Goal: Find contact information: Find contact information

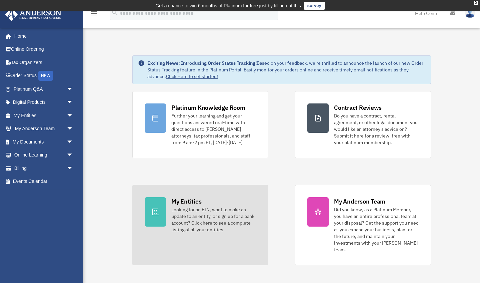
click at [219, 222] on div "Looking for an EIN, want to make an update to an entity, or sign up for a bank …" at bounding box center [213, 219] width 85 height 27
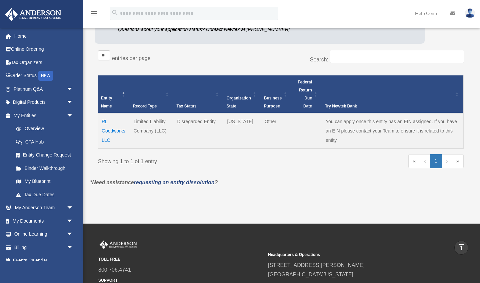
scroll to position [94, 0]
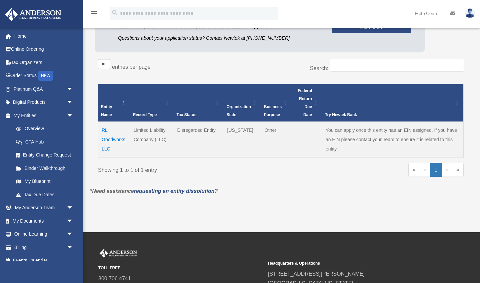
click at [116, 139] on td "RL Goodworks, LLC" at bounding box center [114, 139] width 32 height 35
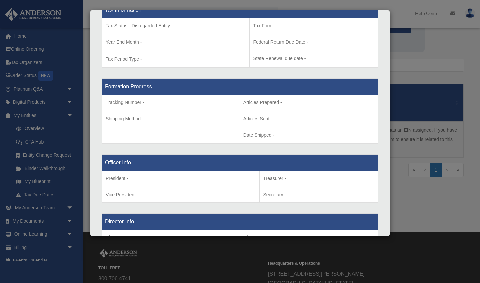
scroll to position [304, 0]
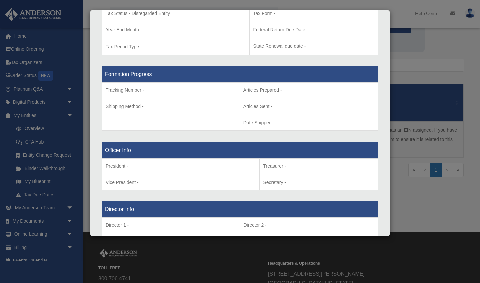
click at [183, 166] on p "President -" at bounding box center [181, 166] width 150 height 8
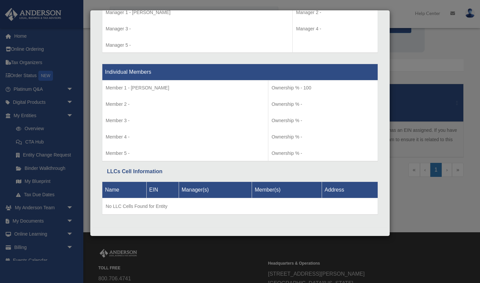
scroll to position [652, 0]
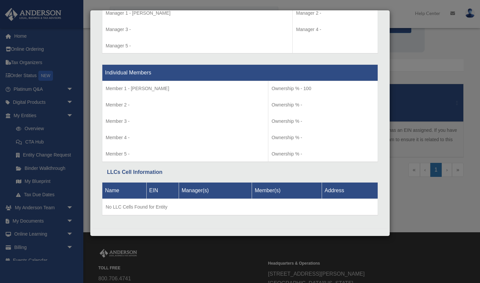
click at [133, 203] on td "No LLC Cells Found for Entity" at bounding box center [240, 206] width 276 height 17
click at [138, 203] on td "No LLC Cells Found for Entity" at bounding box center [240, 206] width 276 height 17
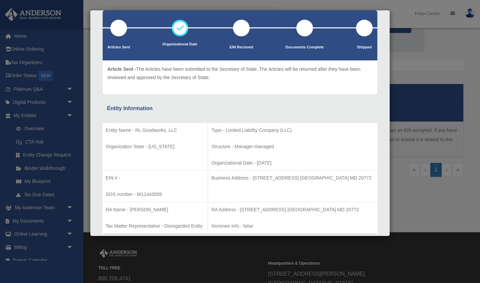
scroll to position [36, 0]
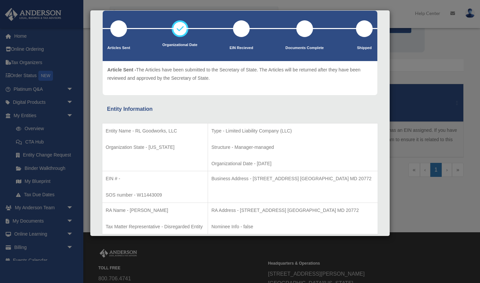
click at [69, 218] on div "Details × Articles Sent Organizational Date" at bounding box center [240, 141] width 480 height 283
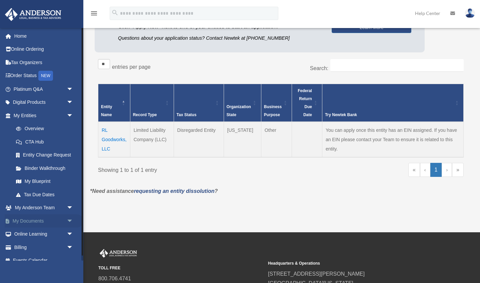
click at [39, 218] on link "My Documents arrow_drop_down" at bounding box center [44, 220] width 79 height 13
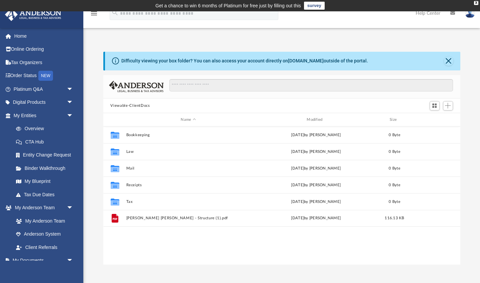
scroll to position [152, 357]
click at [259, 240] on div "Collaborated Folder Bookkeeping Sat Nov 9 2024 by Charles Rogler 0 Byte Collabo…" at bounding box center [281, 195] width 357 height 138
click at [435, 105] on span "Switch to Grid View" at bounding box center [435, 106] width 6 height 6
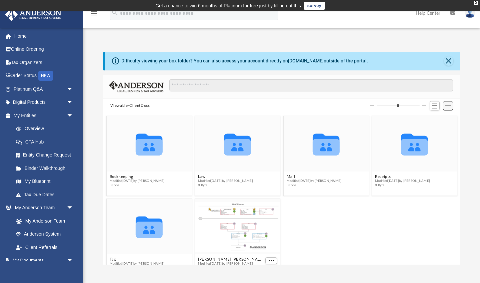
click at [448, 107] on span "Add" at bounding box center [448, 106] width 6 height 6
click at [435, 119] on li "Upload" at bounding box center [438, 118] width 21 height 7
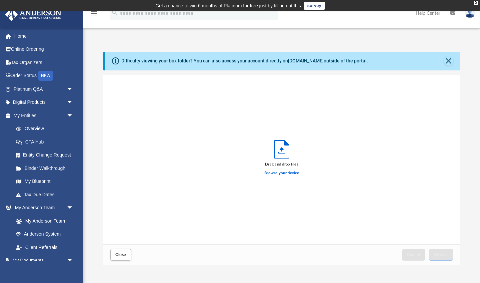
scroll to position [169, 357]
click at [271, 172] on label "Browse your device" at bounding box center [281, 173] width 35 height 6
click at [0, 0] on input "Browse your device" at bounding box center [0, 0] width 0 height 0
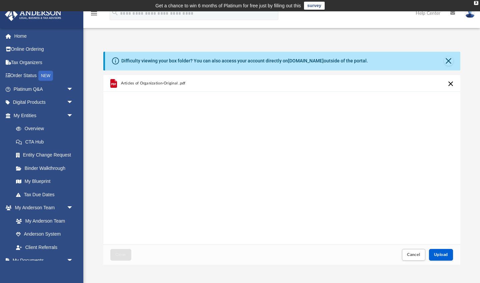
click at [164, 82] on span "Articles of Organization-Original .pdf" at bounding box center [153, 83] width 65 height 4
click at [254, 82] on div "Articles of Organization-Original .pdf" at bounding box center [197, 83] width 153 height 15
click at [450, 85] on button "Cancel this upload" at bounding box center [451, 84] width 8 height 8
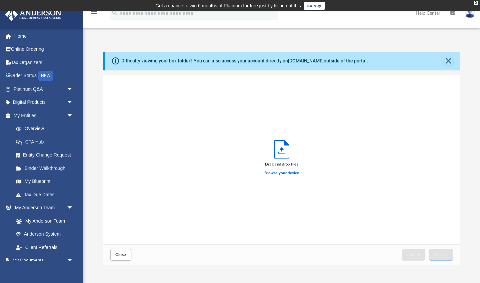
scroll to position [0, 0]
click at [470, 14] on img at bounding box center [470, 13] width 10 height 10
click at [374, 99] on div "Drag and drop files Browse your device" at bounding box center [281, 159] width 357 height 169
click at [343, 165] on div "Drag and drop files Browse your device" at bounding box center [281, 159] width 357 height 169
click at [284, 172] on label "Browse your device" at bounding box center [281, 173] width 35 height 6
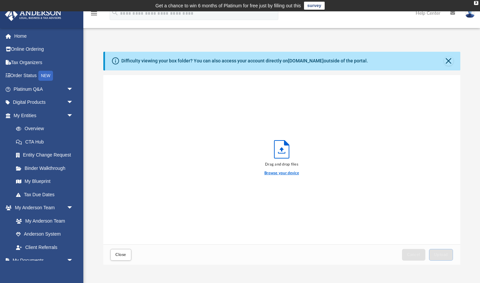
click at [0, 0] on input "Browse your device" at bounding box center [0, 0] width 0 height 0
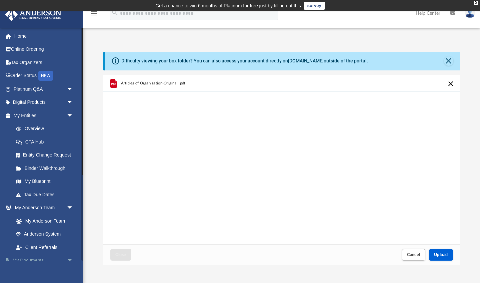
click at [29, 256] on link "My Documents arrow_drop_down" at bounding box center [44, 260] width 79 height 13
click at [31, 233] on link "Anderson System" at bounding box center [46, 233] width 74 height 13
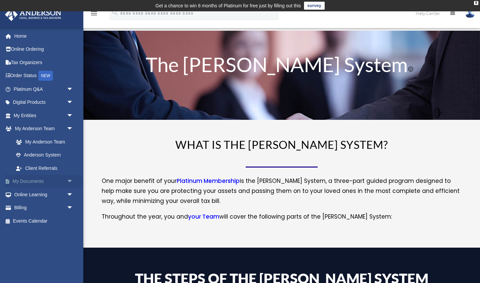
click at [37, 181] on link "My Documents arrow_drop_down" at bounding box center [44, 181] width 79 height 13
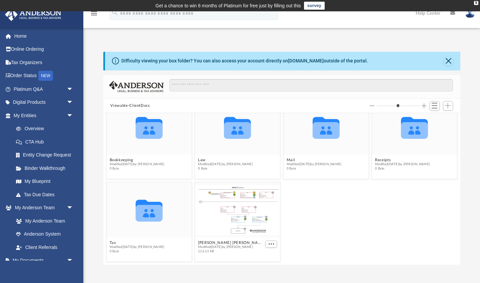
scroll to position [17, 0]
click at [435, 107] on span "Switch to List View" at bounding box center [435, 106] width 6 height 6
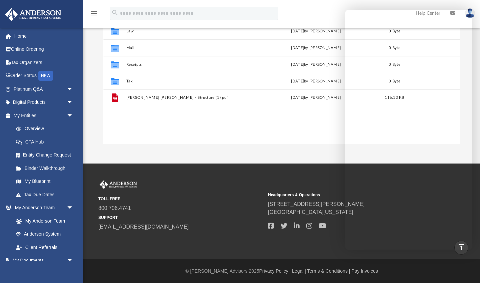
scroll to position [120, 0]
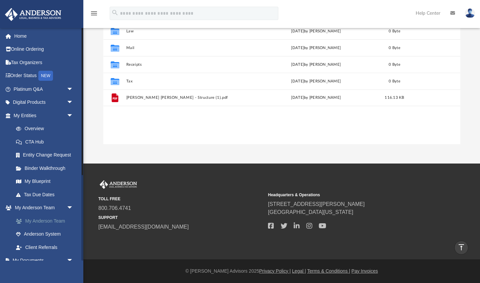
click at [34, 219] on link "My Anderson Team" at bounding box center [46, 220] width 74 height 13
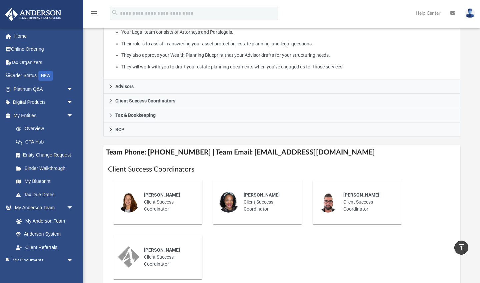
scroll to position [155, 0]
drag, startPoint x: 242, startPoint y: 161, endPoint x: 253, endPoint y: 161, distance: 10.7
click at [253, 160] on h4 "Team Phone: [PHONE_NUMBER] | Team Email: [EMAIL_ADDRESS][DOMAIN_NAME]" at bounding box center [281, 152] width 357 height 15
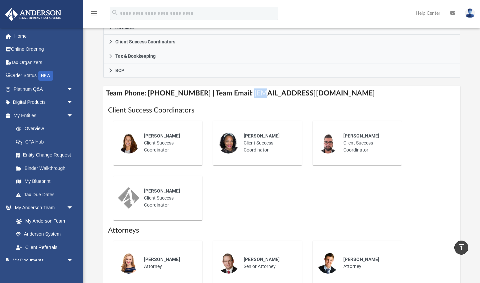
scroll to position [214, 0]
click at [262, 123] on div "[PERSON_NAME] Client Success Coordinator" at bounding box center [258, 143] width 100 height 55
copy h4 "[EMAIL_ADDRESS][DOMAIN_NAME]"
